Goal: Transaction & Acquisition: Purchase product/service

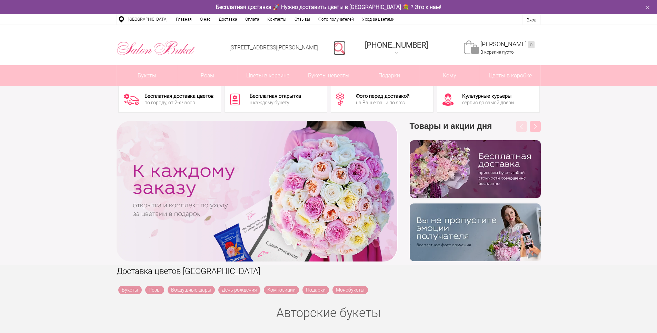
click at [346, 42] on link at bounding box center [340, 48] width 12 height 14
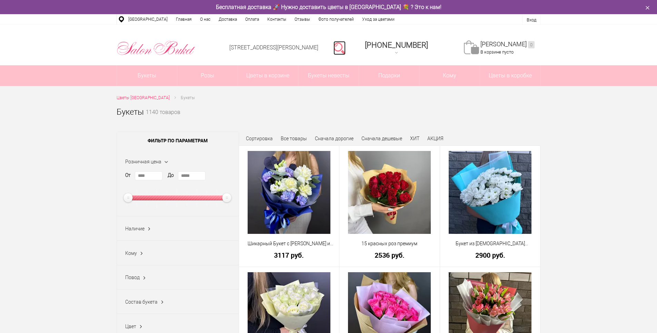
click at [346, 45] on link at bounding box center [340, 48] width 12 height 14
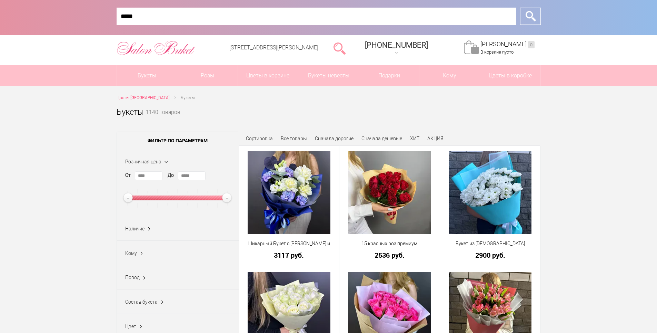
type input "*****"
click at [520, 8] on input "*" at bounding box center [530, 16] width 21 height 17
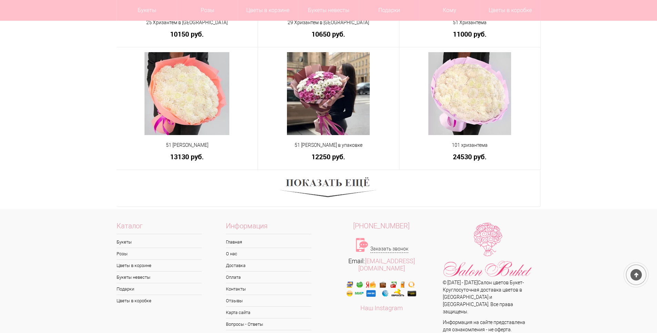
scroll to position [414, 0]
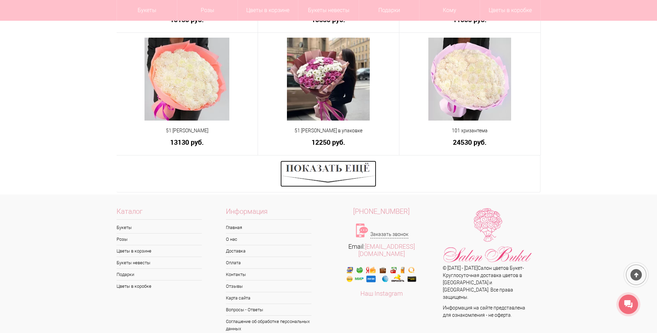
click at [353, 164] on img at bounding box center [329, 173] width 96 height 26
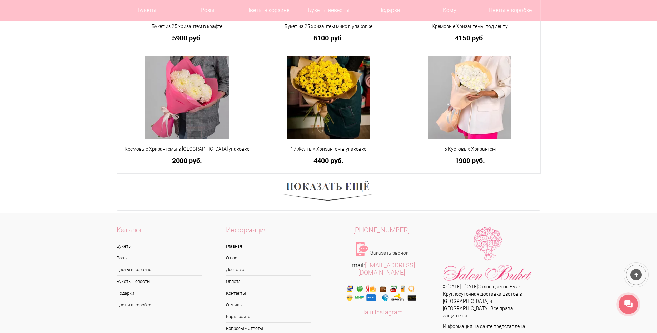
scroll to position [897, 0]
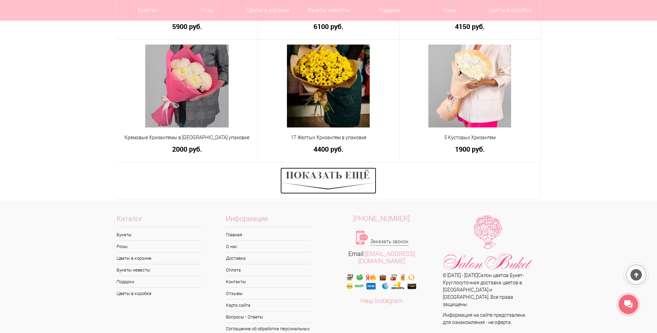
click at [337, 174] on img at bounding box center [329, 180] width 96 height 26
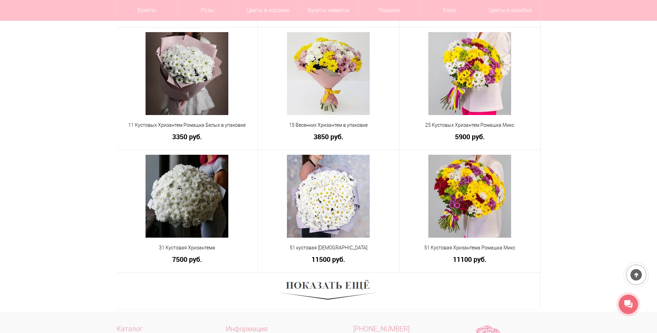
scroll to position [1311, 0]
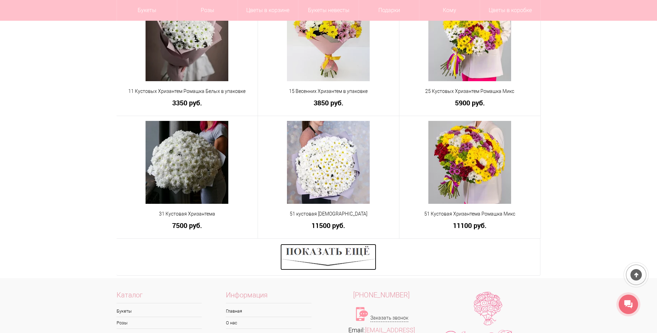
click at [344, 255] on img at bounding box center [329, 257] width 96 height 26
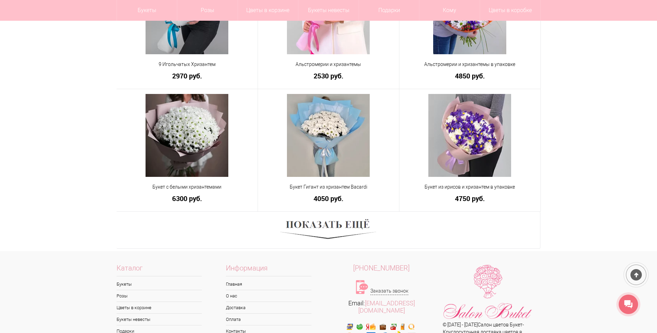
scroll to position [1829, 0]
click at [340, 227] on img at bounding box center [329, 229] width 96 height 26
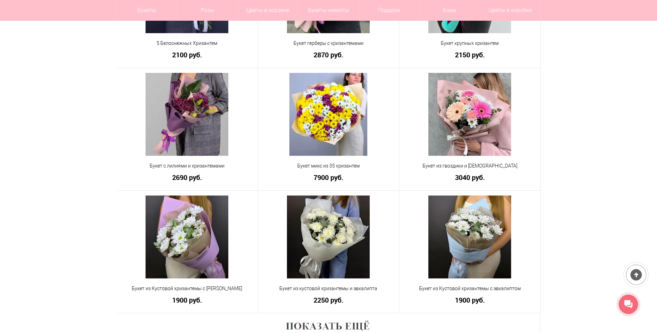
scroll to position [2243, 0]
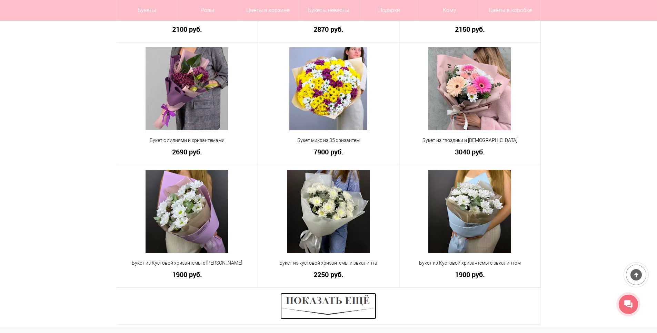
click at [367, 307] on img at bounding box center [329, 306] width 96 height 26
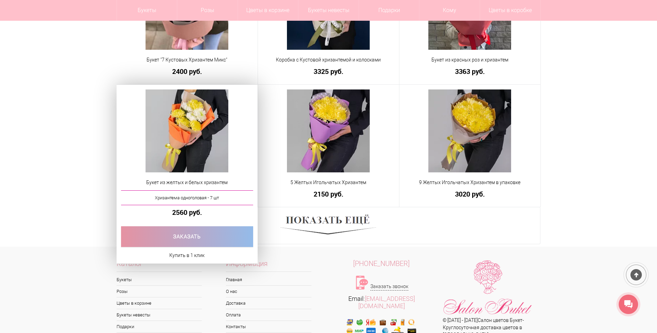
scroll to position [2826, 0]
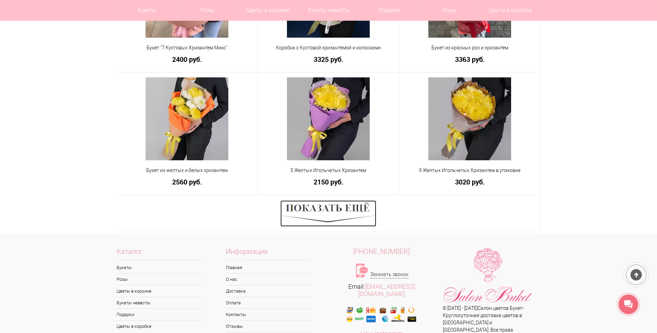
click at [332, 203] on img at bounding box center [329, 213] width 96 height 26
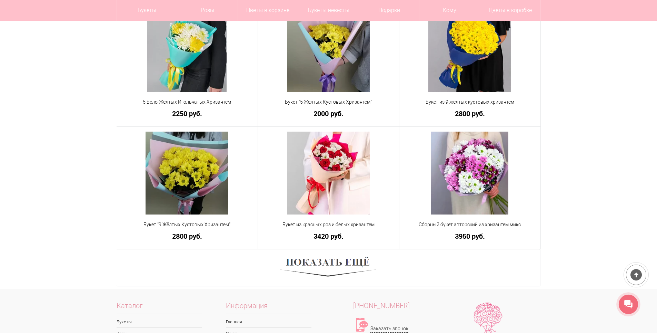
scroll to position [3274, 0]
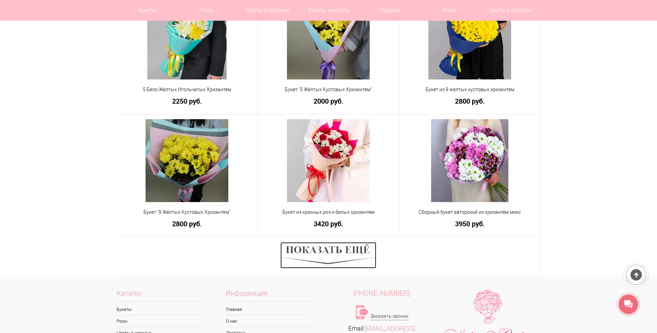
click at [327, 255] on img at bounding box center [329, 255] width 96 height 26
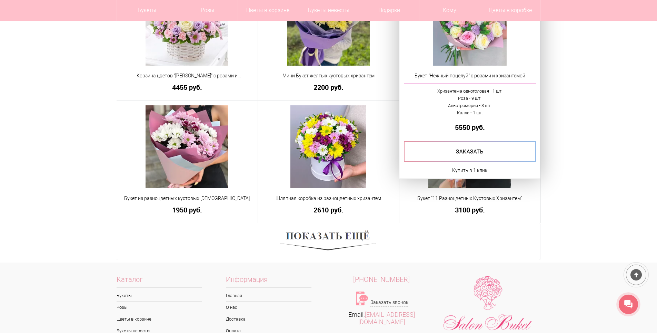
scroll to position [3826, 0]
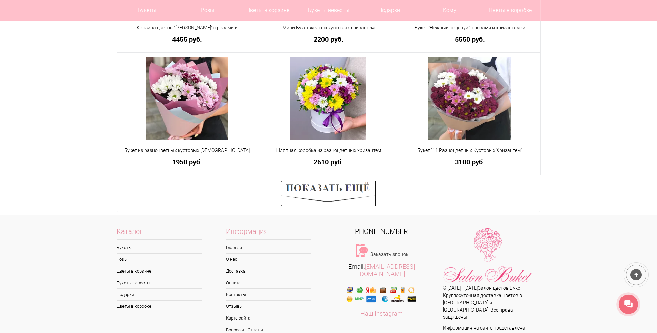
click at [355, 193] on img at bounding box center [329, 193] width 96 height 26
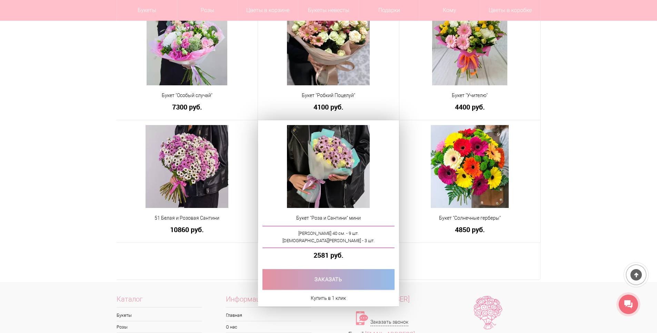
scroll to position [4275, 0]
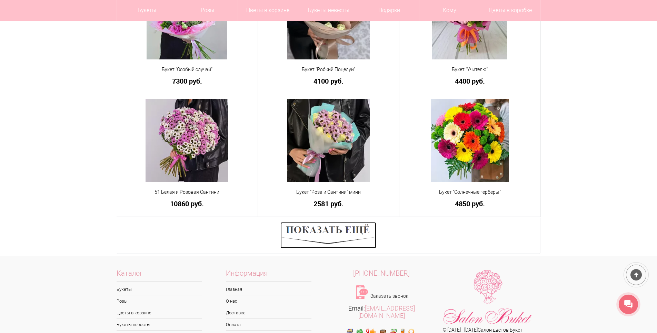
click at [318, 231] on img at bounding box center [329, 235] width 96 height 26
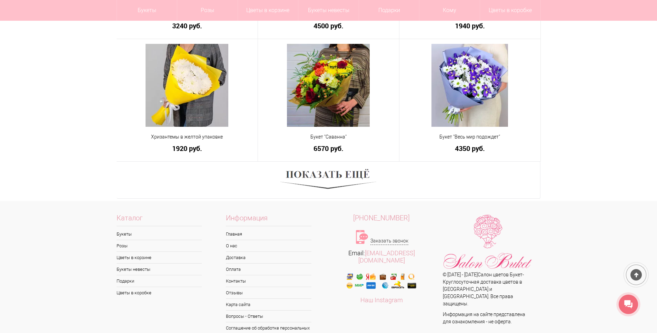
scroll to position [4864, 0]
